Goal: Obtain resource: Obtain resource

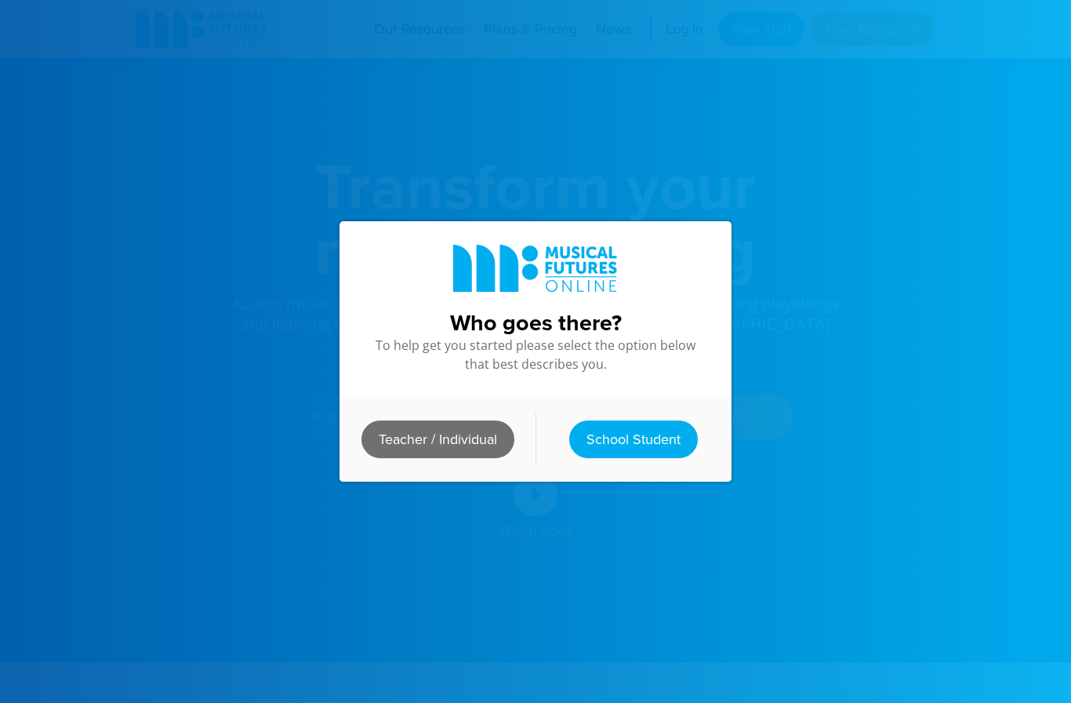
click at [458, 438] on link "Teacher / Individual" at bounding box center [437, 439] width 153 height 38
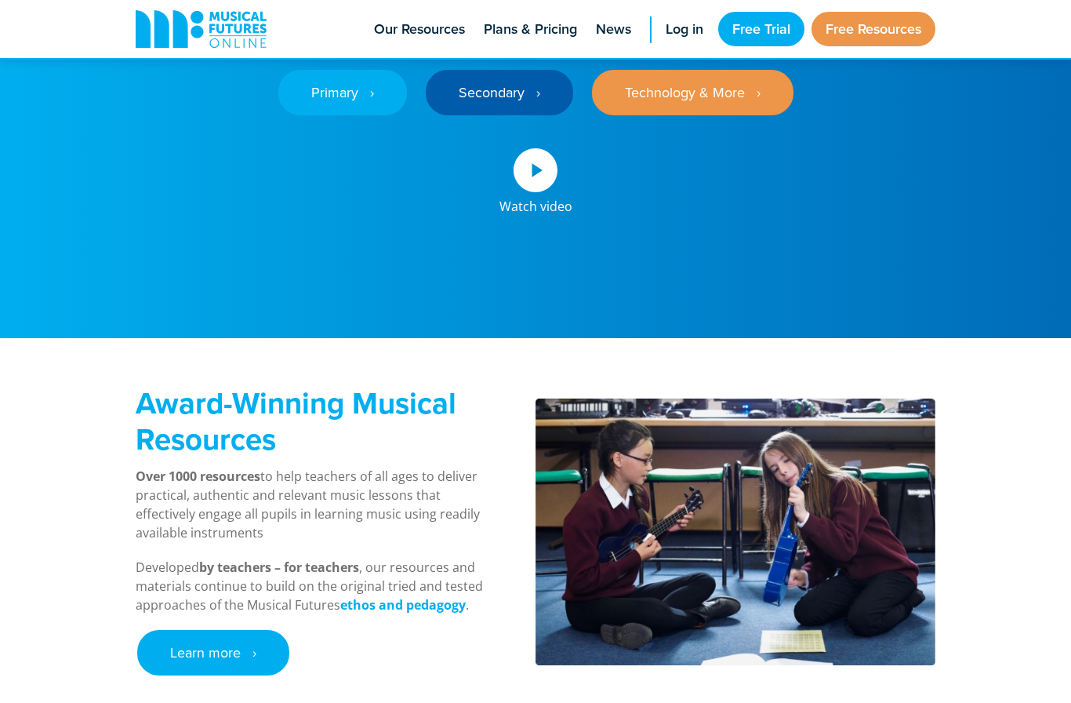
scroll to position [313, 0]
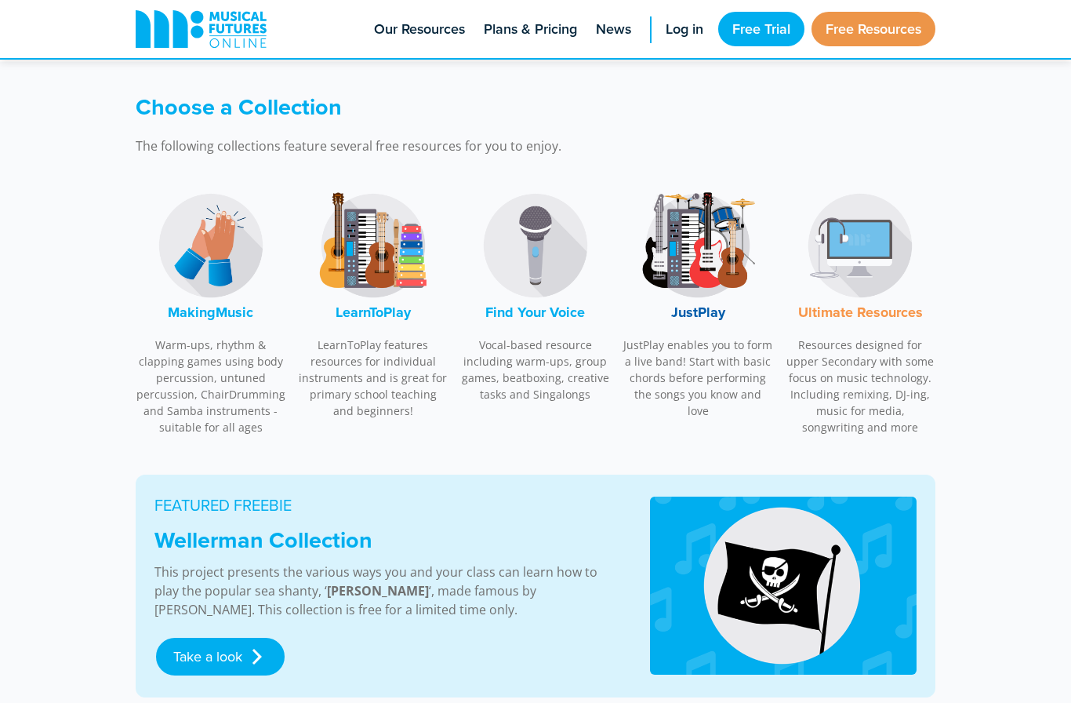
scroll to position [449, 0]
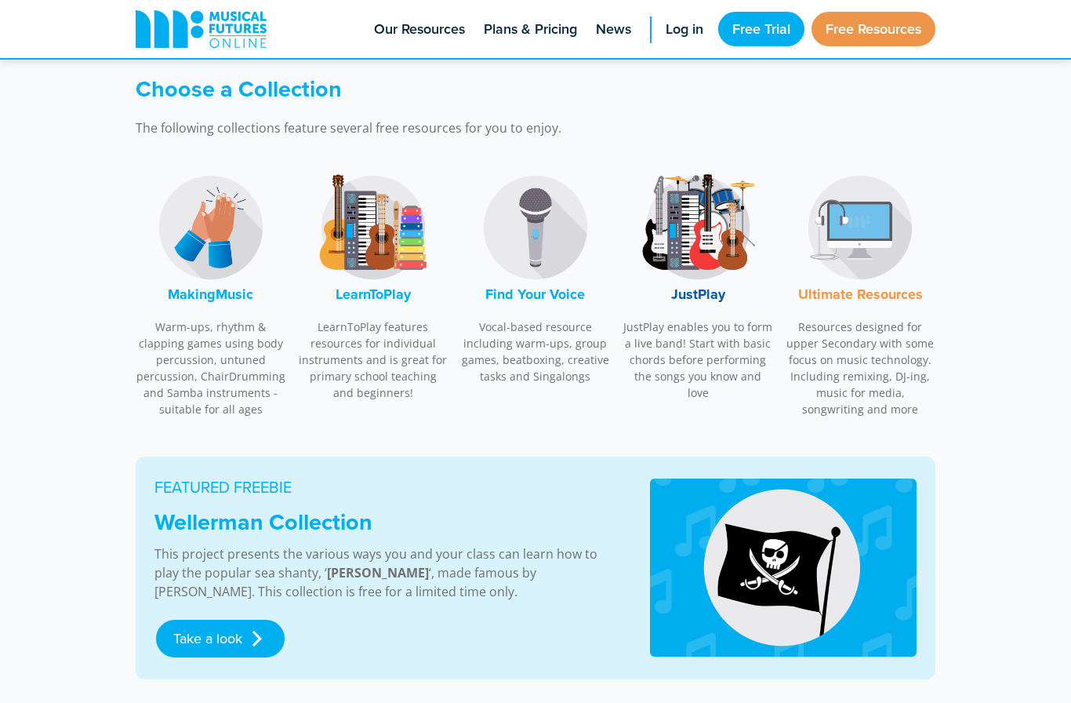
click at [674, 226] on img at bounding box center [698, 228] width 118 height 118
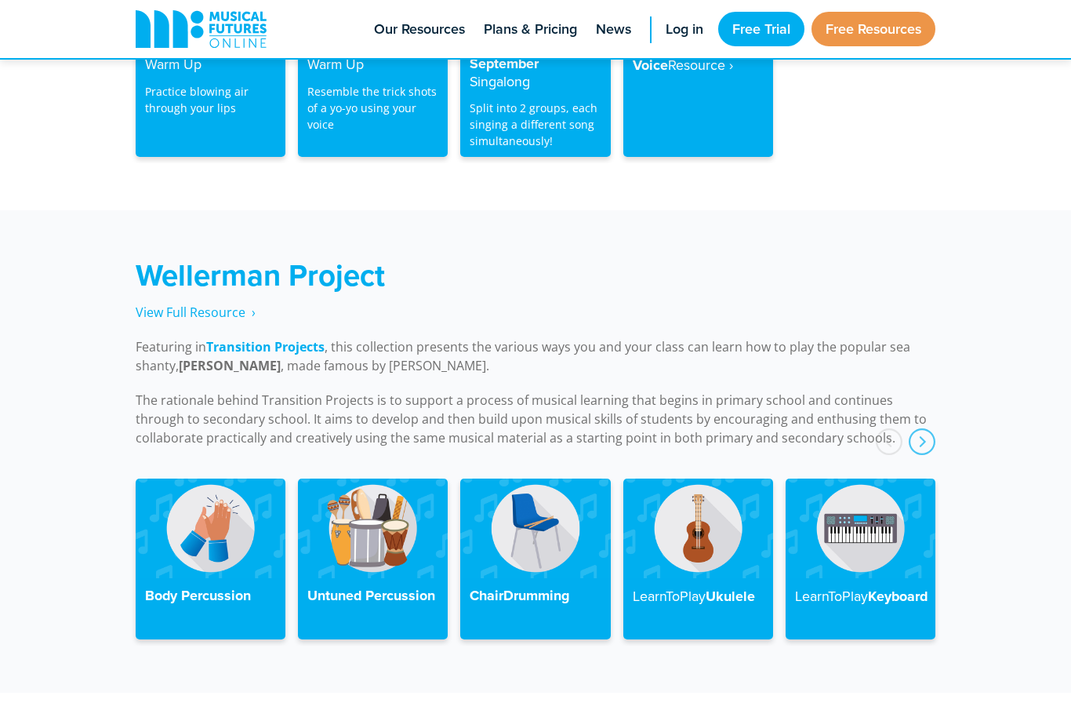
scroll to position [3365, 0]
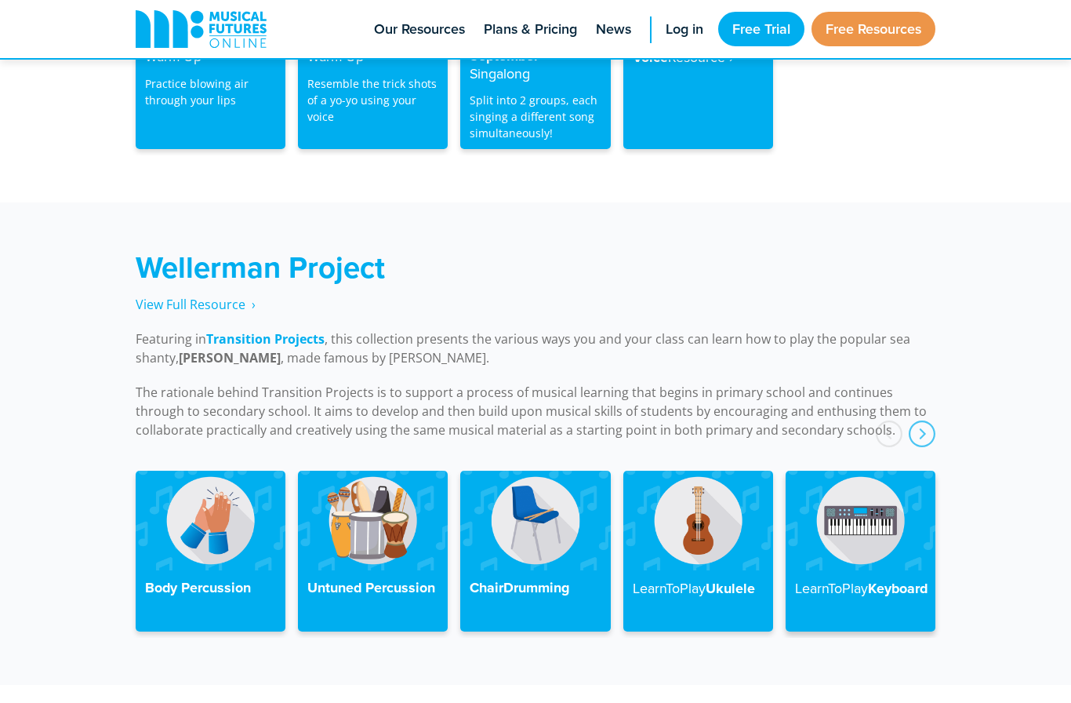
click at [837, 512] on img at bounding box center [861, 520] width 150 height 100
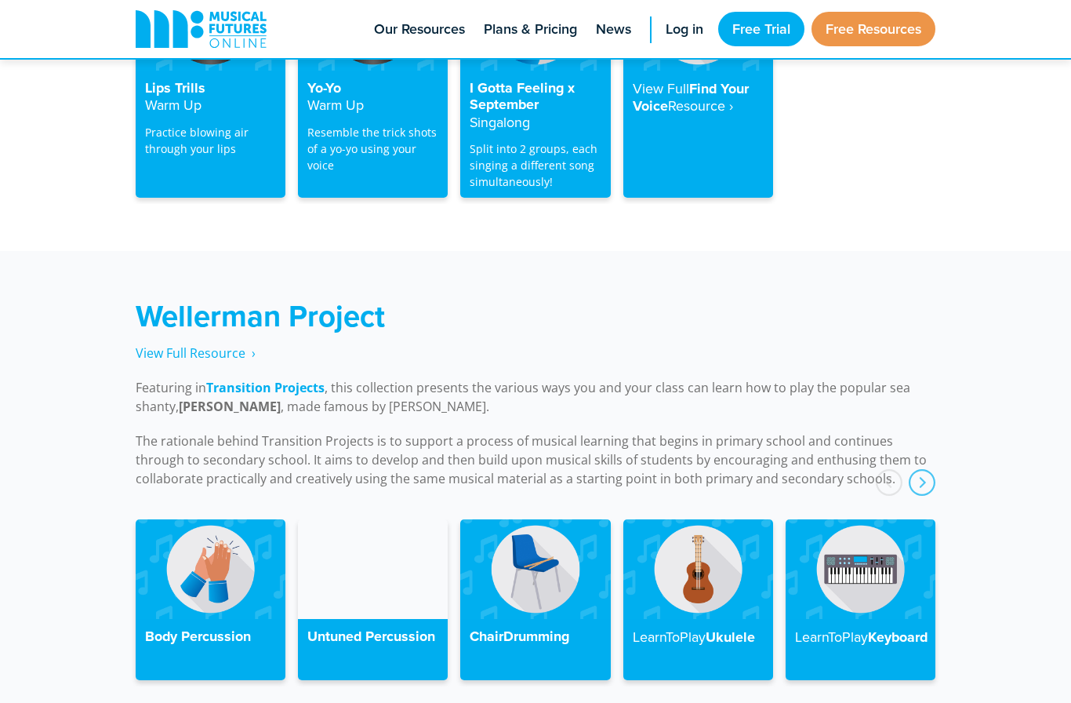
scroll to position [3378, 0]
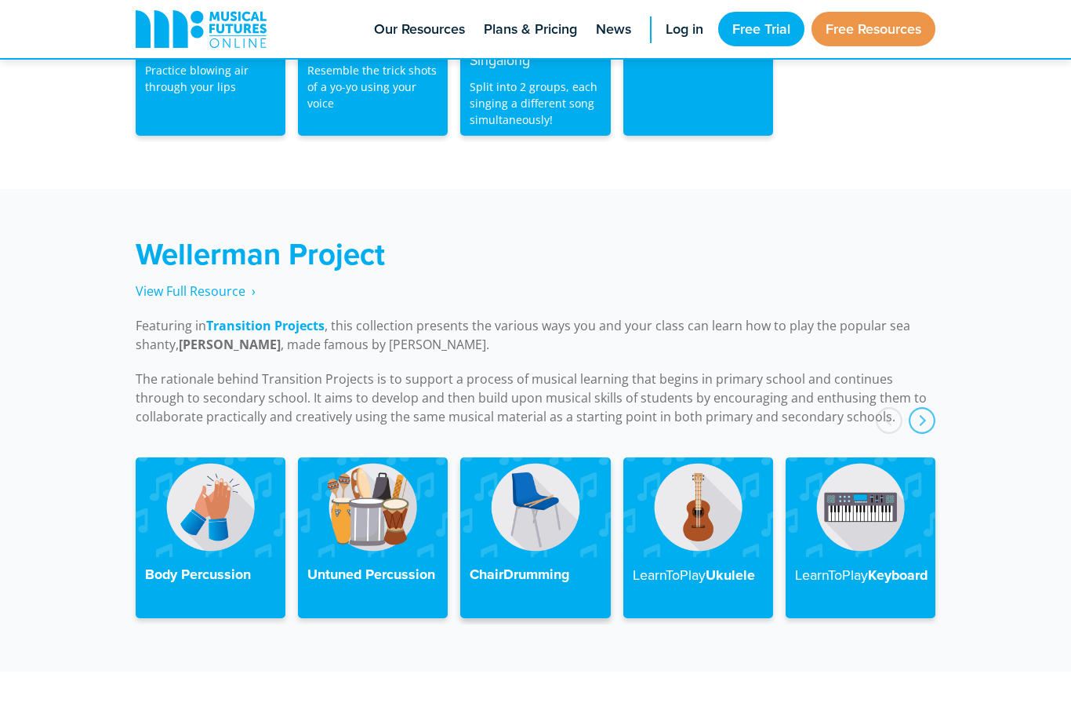
click at [523, 499] on img at bounding box center [535, 507] width 150 height 100
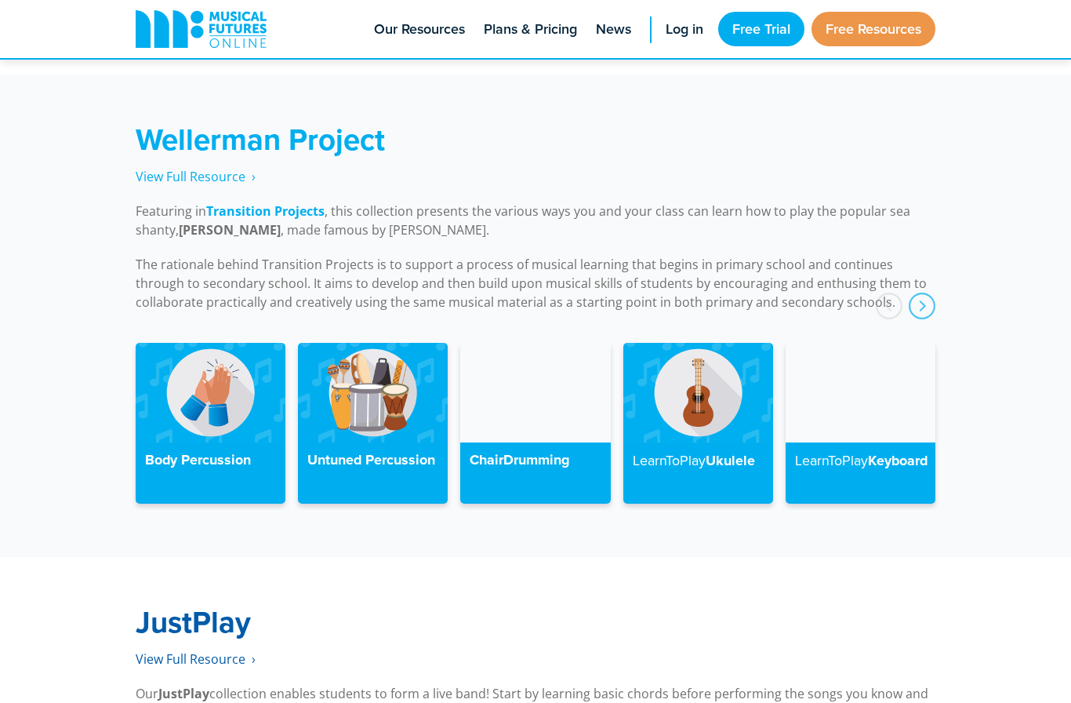
scroll to position [3466, 0]
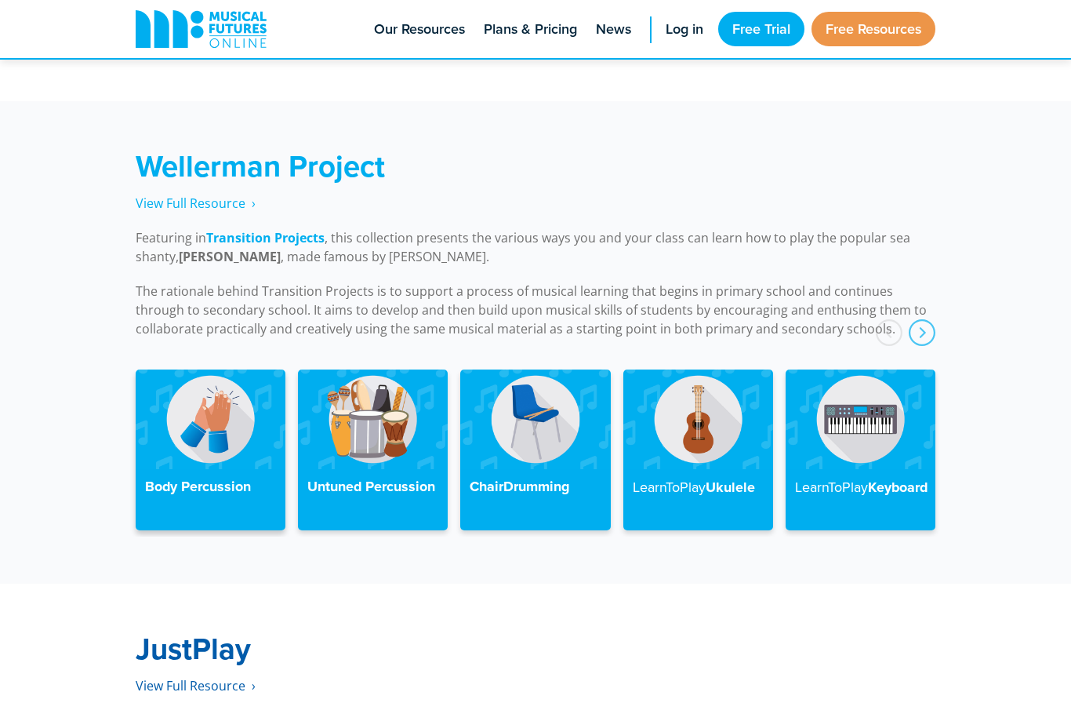
click at [227, 420] on img at bounding box center [211, 419] width 150 height 100
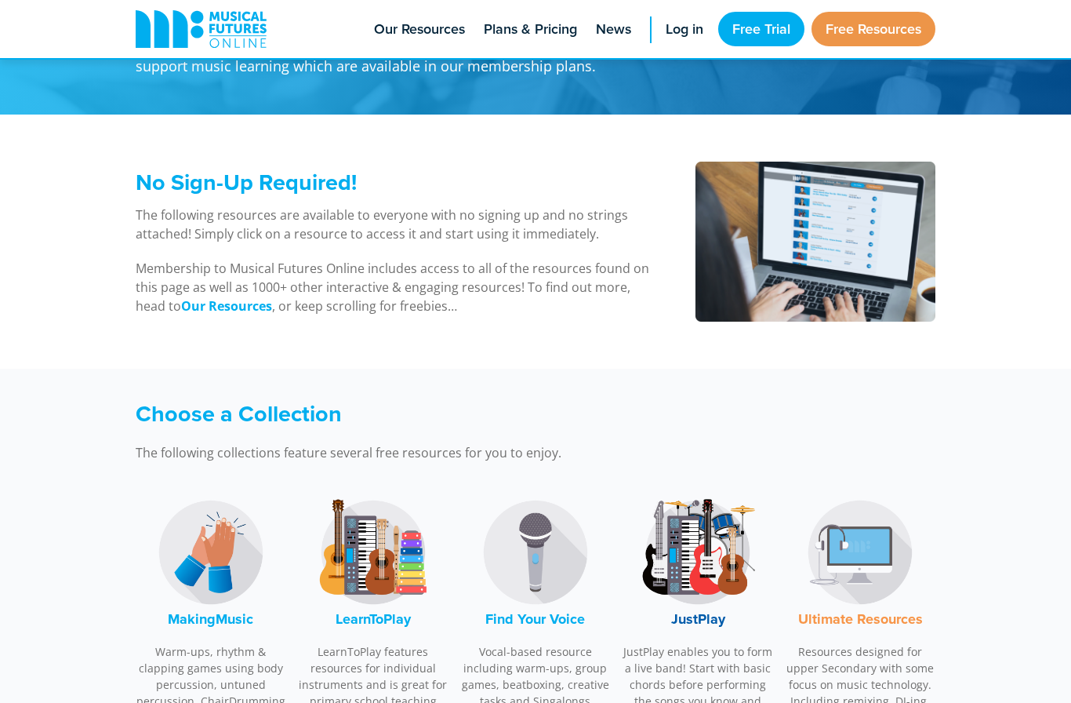
scroll to position [151, 0]
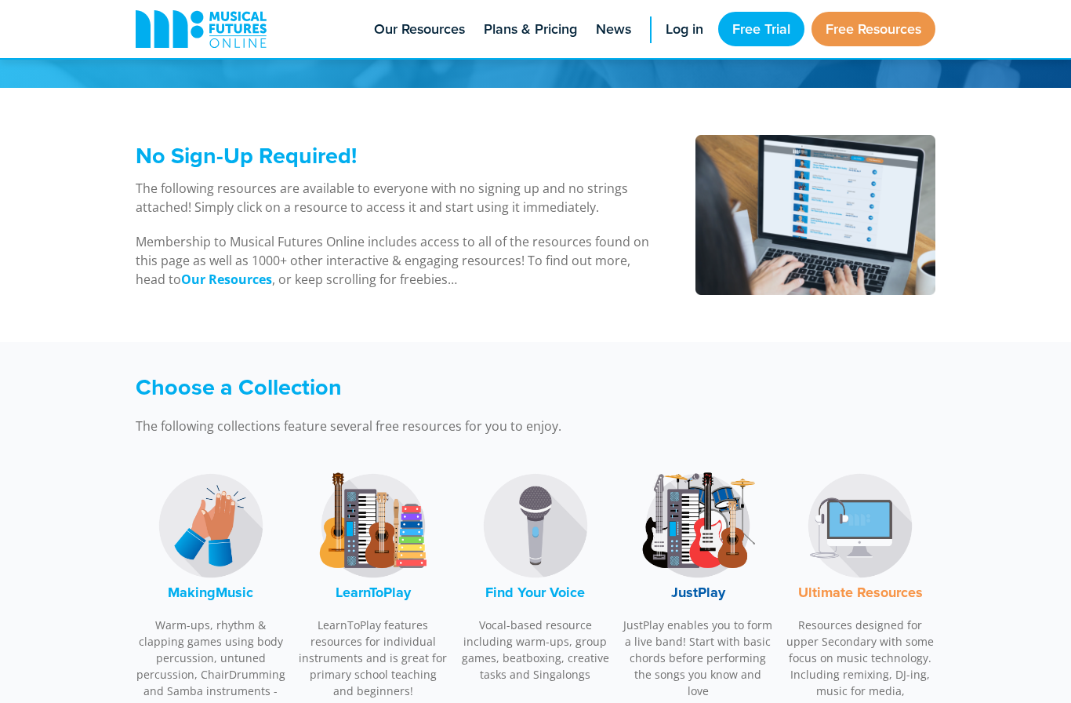
click at [367, 525] on img at bounding box center [373, 526] width 118 height 118
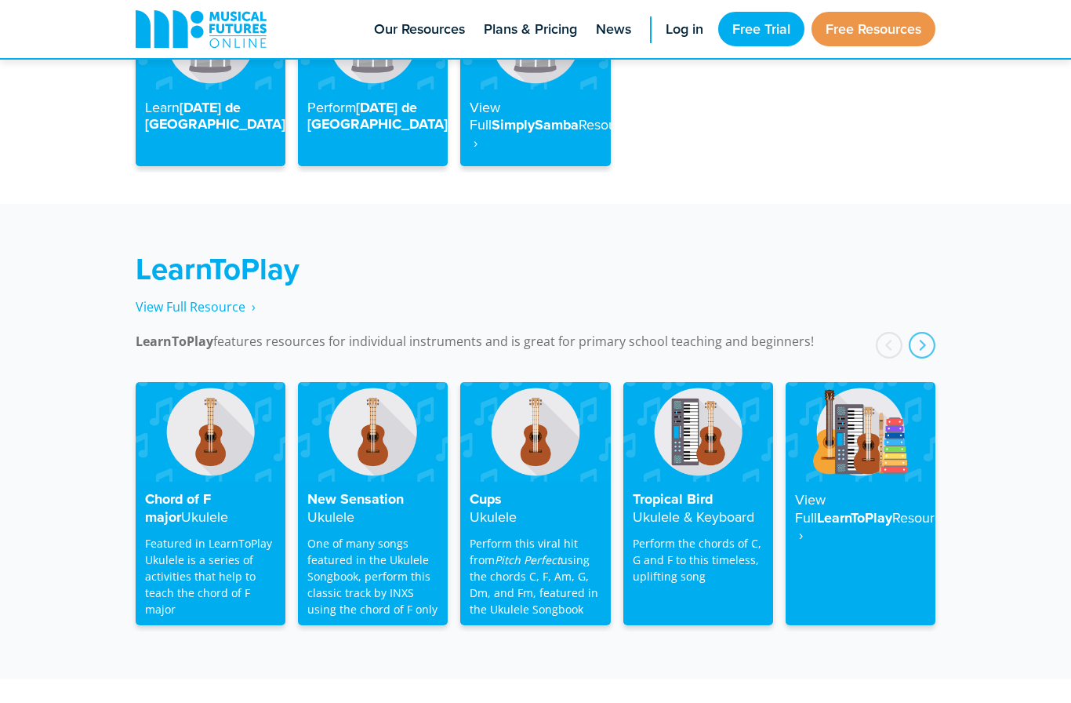
scroll to position [2507, 0]
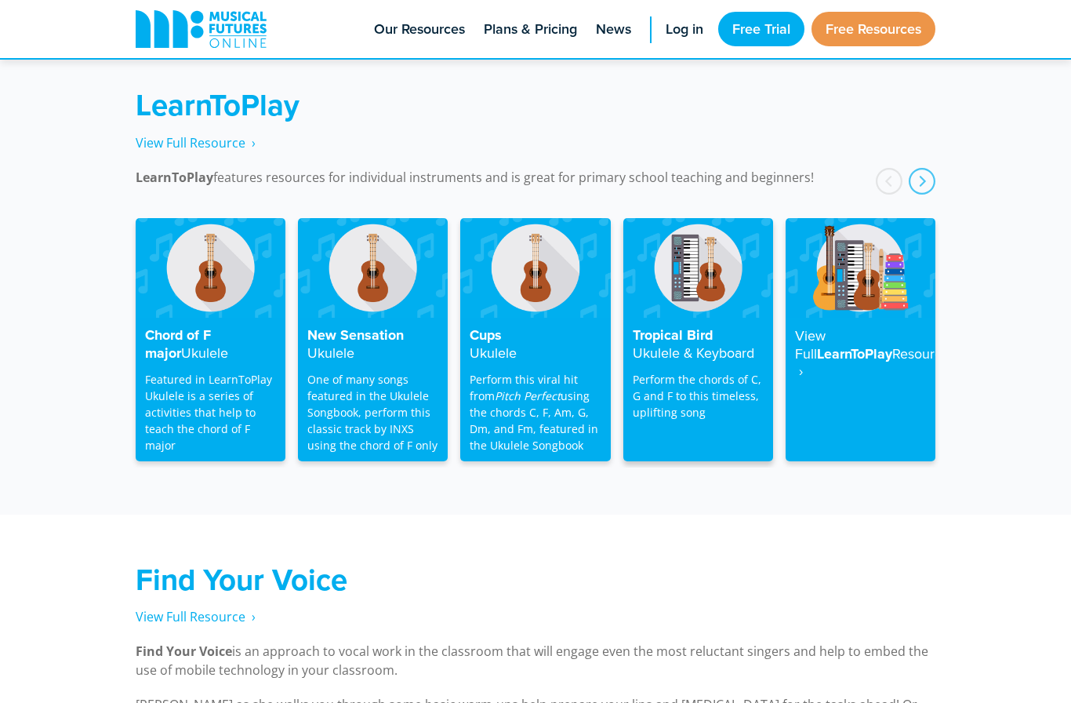
click at [695, 258] on img at bounding box center [698, 268] width 150 height 100
